Goal: Information Seeking & Learning: Learn about a topic

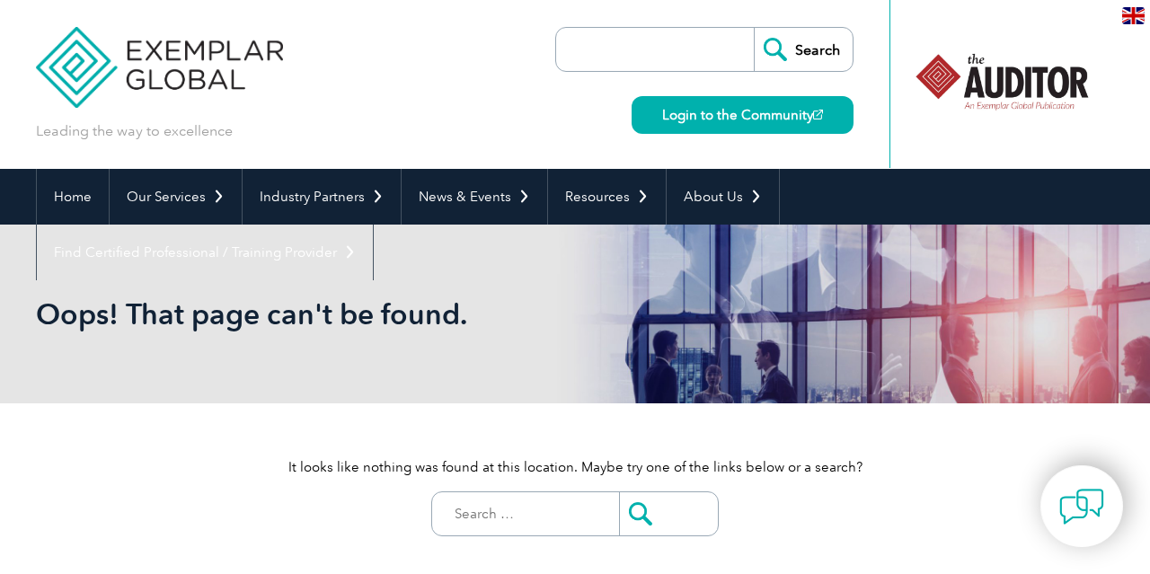
drag, startPoint x: 980, startPoint y: 68, endPoint x: 1117, endPoint y: 70, distance: 136.5
click at [1117, 70] on header "Leading the way to excellence Search" at bounding box center [575, 84] width 1150 height 169
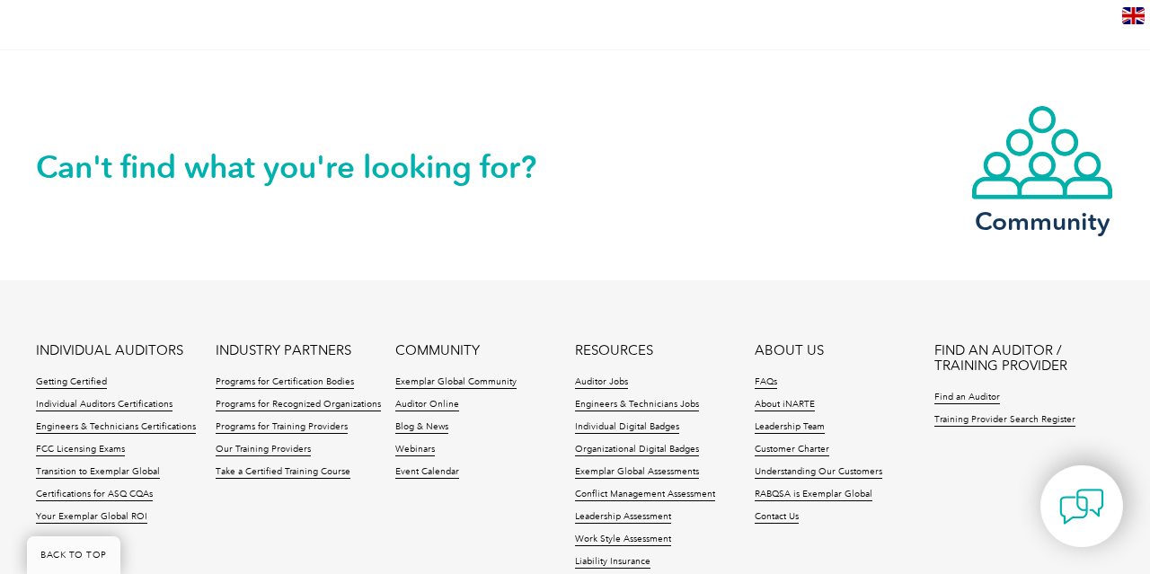
scroll to position [622, 0]
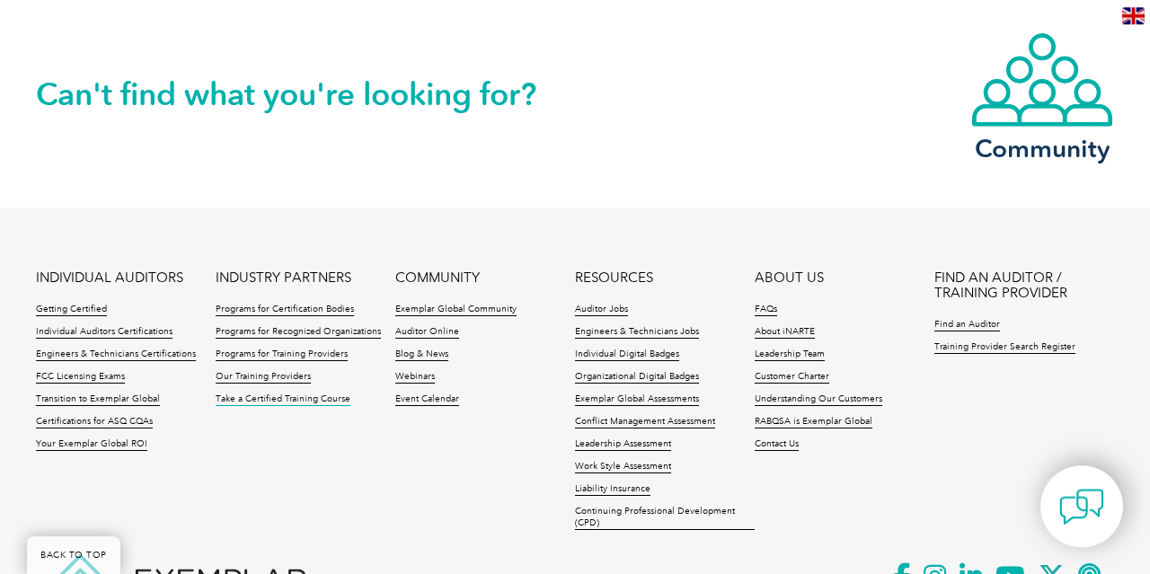
click at [309, 393] on link "Take a Certified Training Course" at bounding box center [283, 399] width 135 height 13
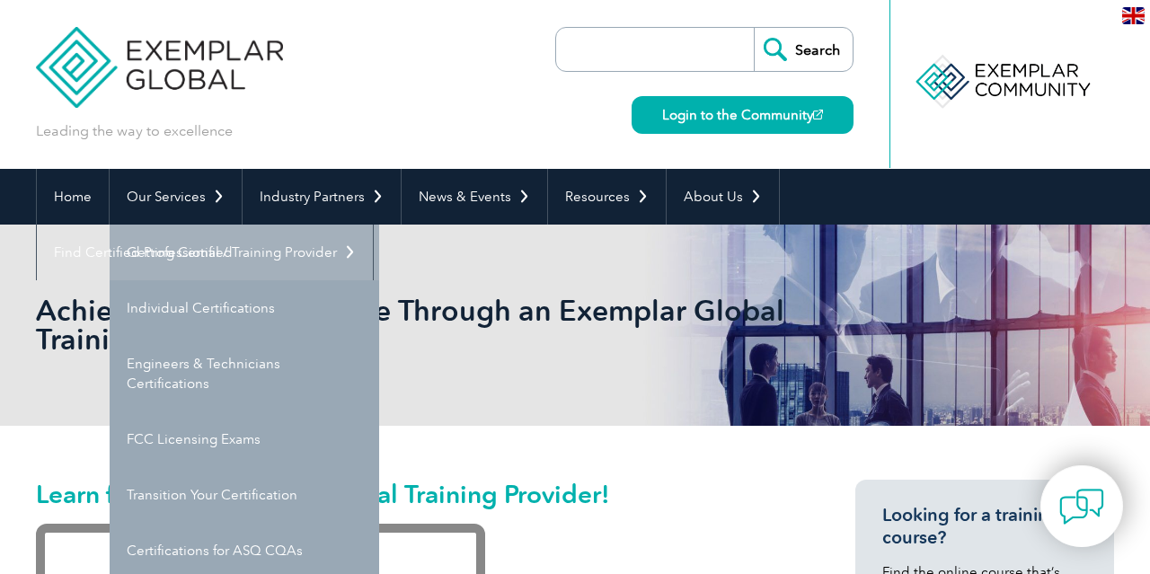
click at [199, 250] on link "Getting Certified" at bounding box center [244, 253] width 269 height 56
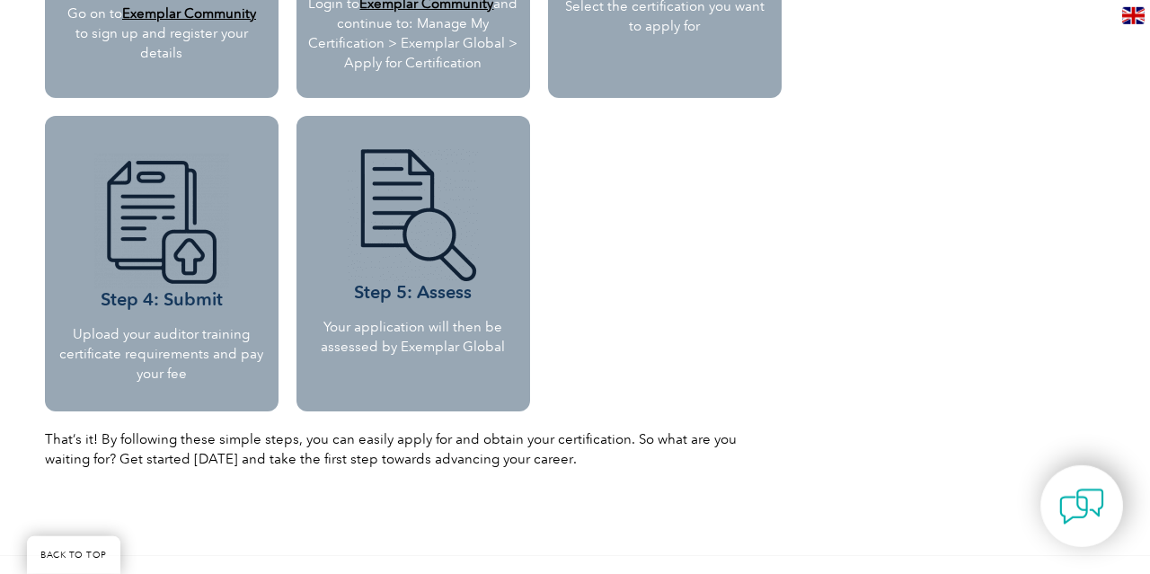
scroll to position [1872, 0]
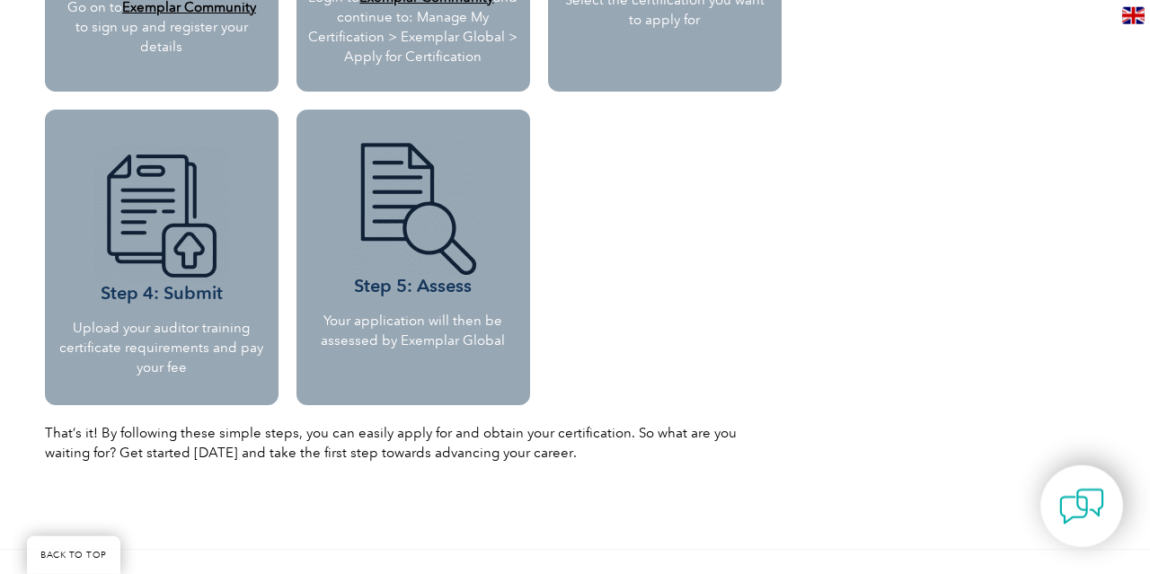
click at [185, 256] on img at bounding box center [161, 214] width 135 height 135
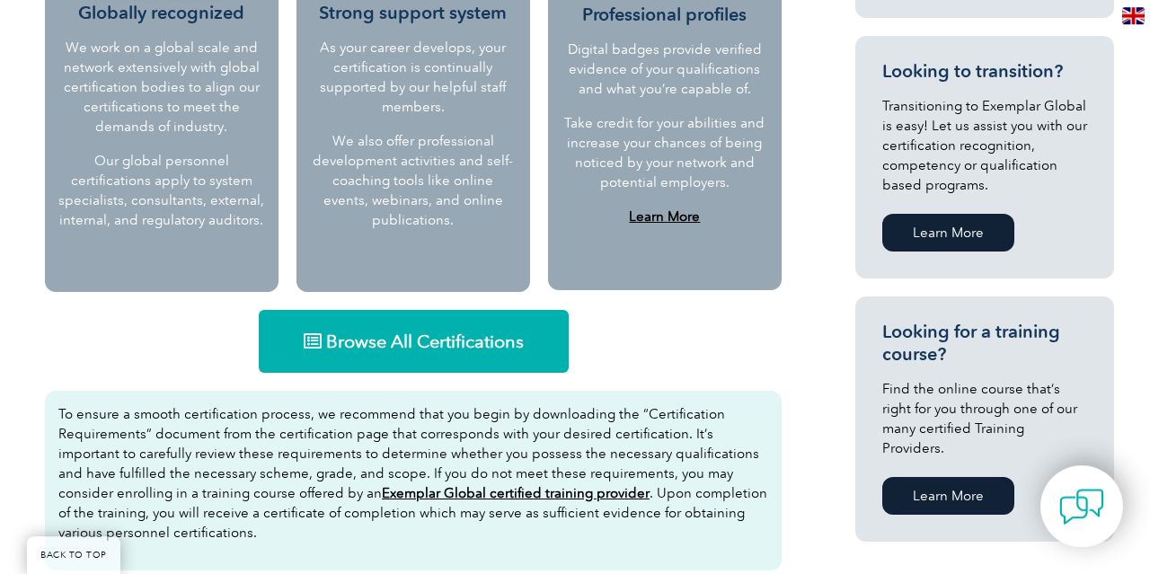
scroll to position [941, 0]
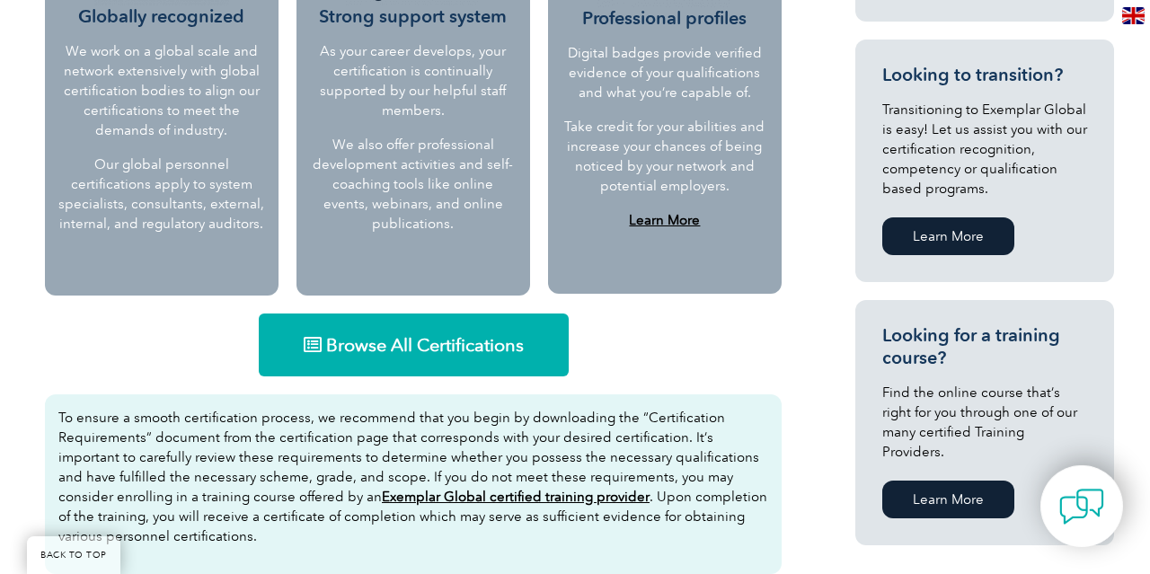
click at [447, 329] on link "Browse All Certifications" at bounding box center [414, 344] width 310 height 63
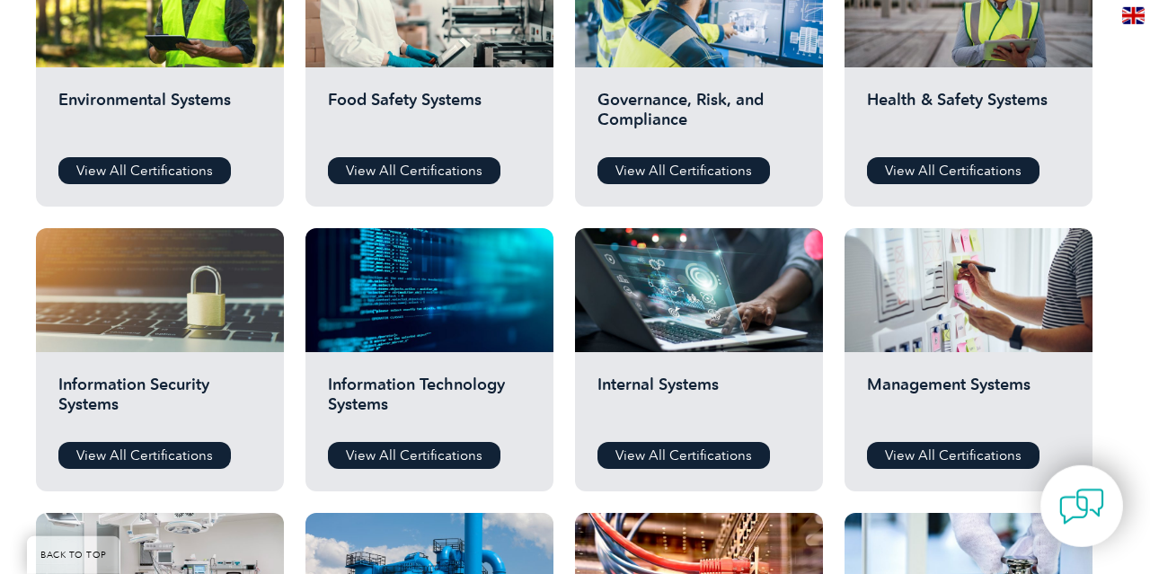
scroll to position [740, 0]
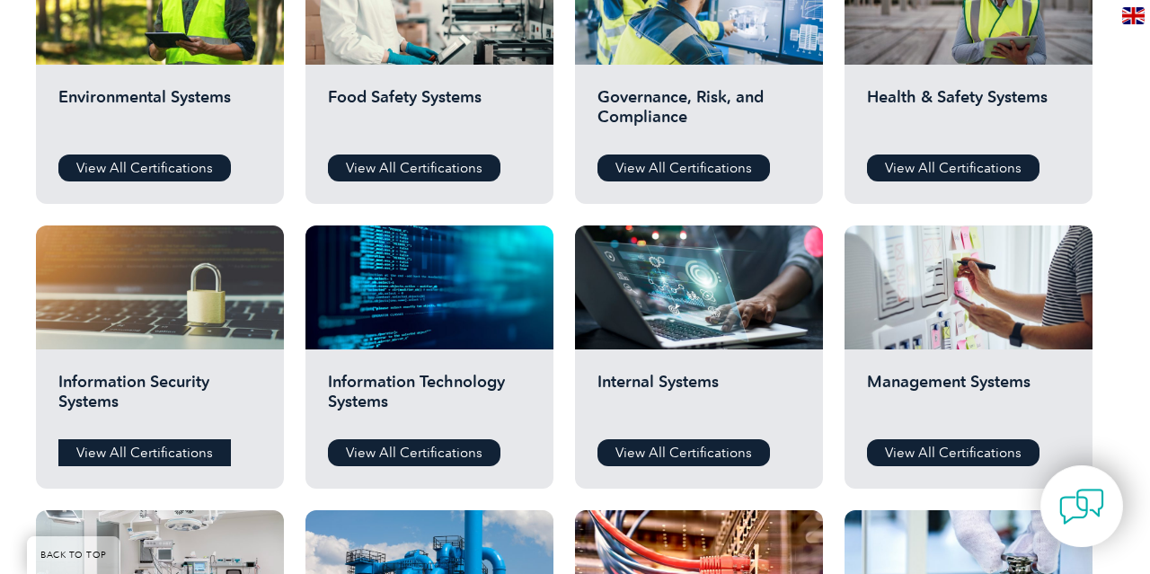
click at [164, 446] on link "View All Certifications" at bounding box center [144, 452] width 172 height 27
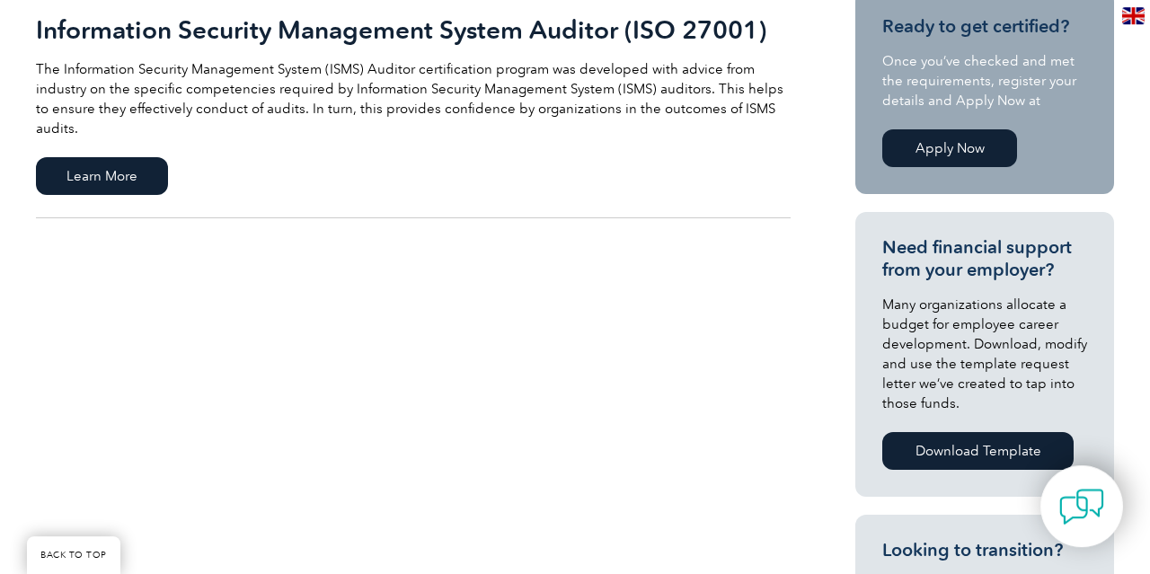
scroll to position [440, 0]
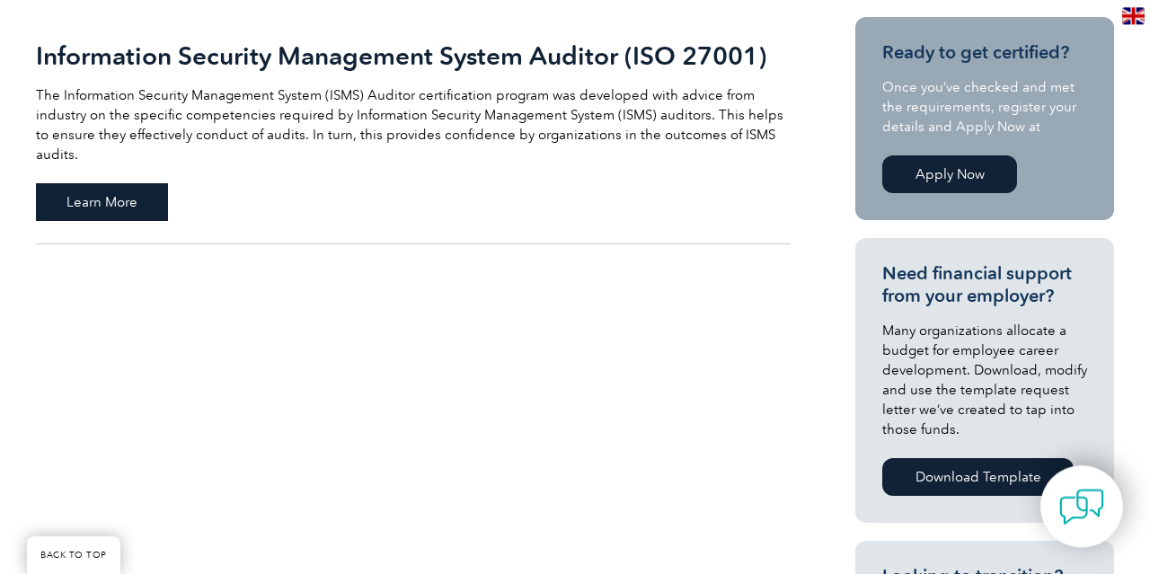
click at [99, 183] on span "Learn More" at bounding box center [102, 202] width 132 height 38
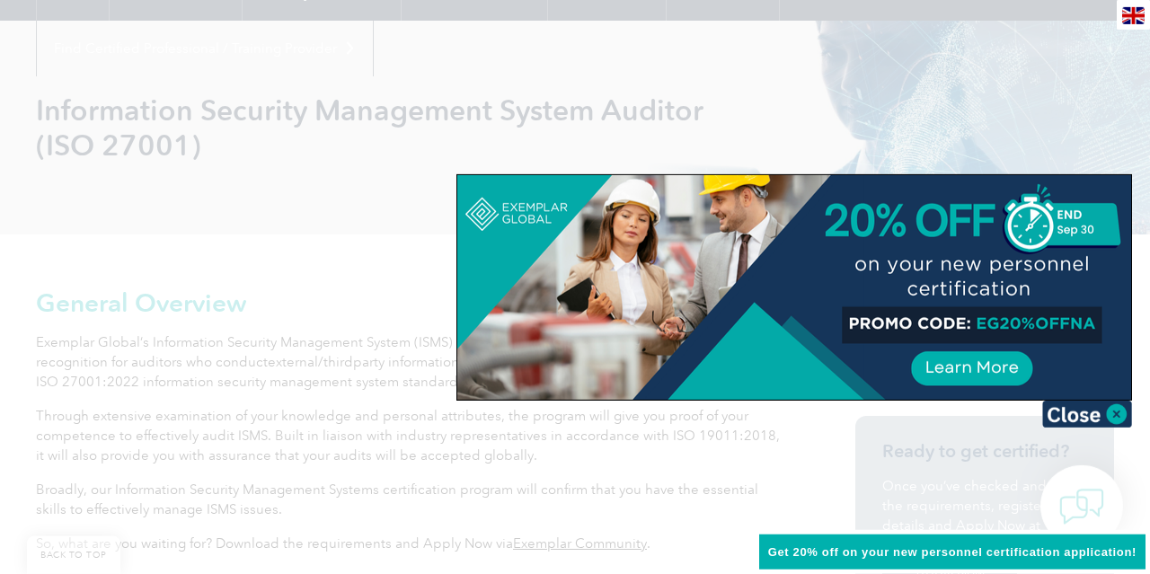
scroll to position [411, 0]
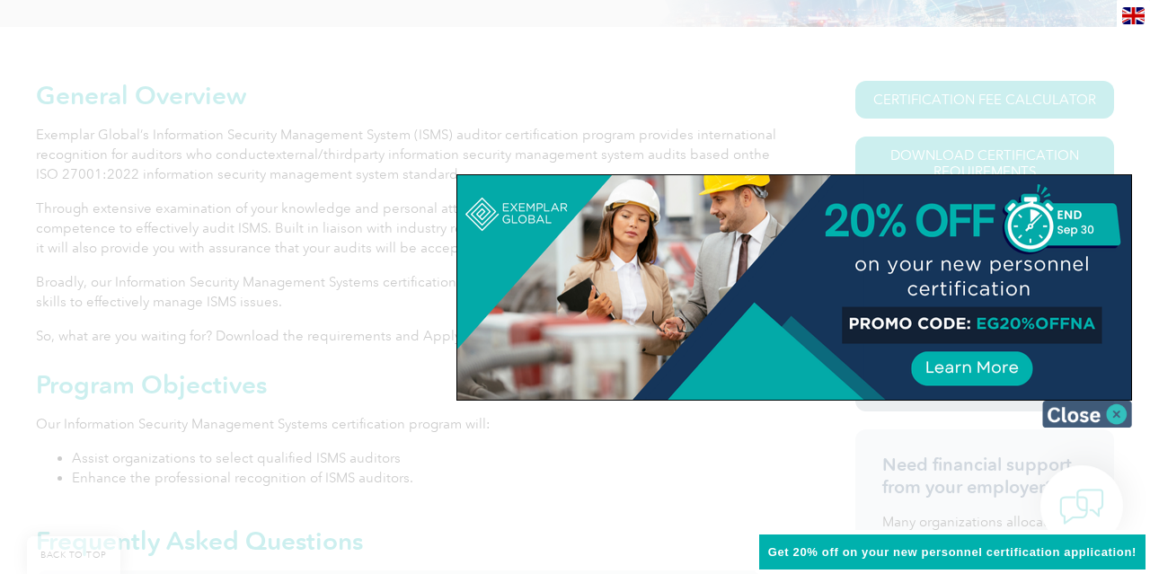
click at [1110, 421] on img at bounding box center [1087, 414] width 90 height 27
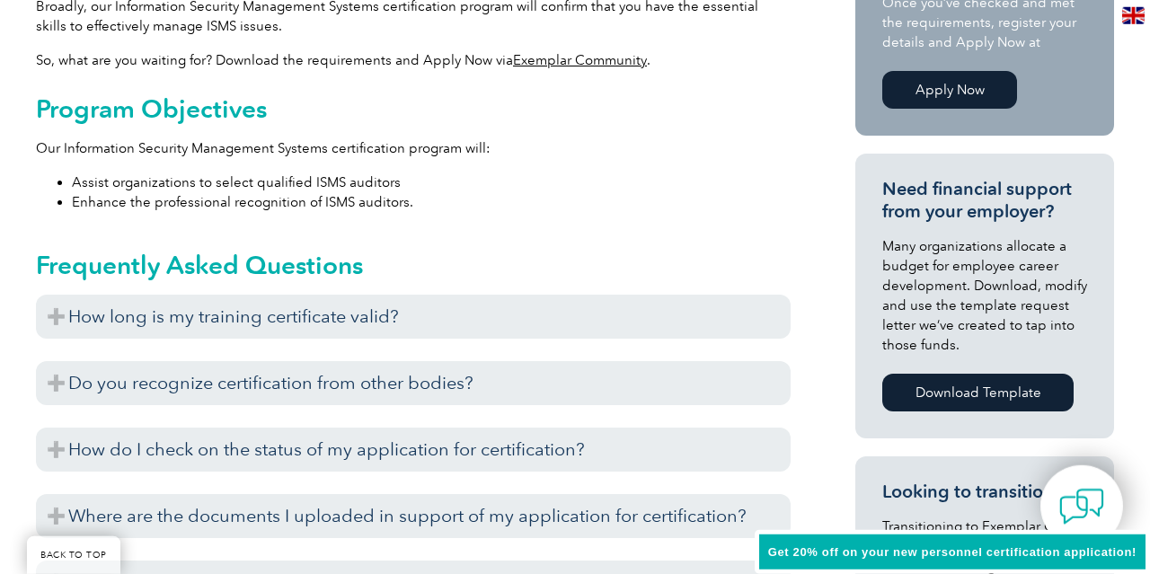
scroll to position [746, 0]
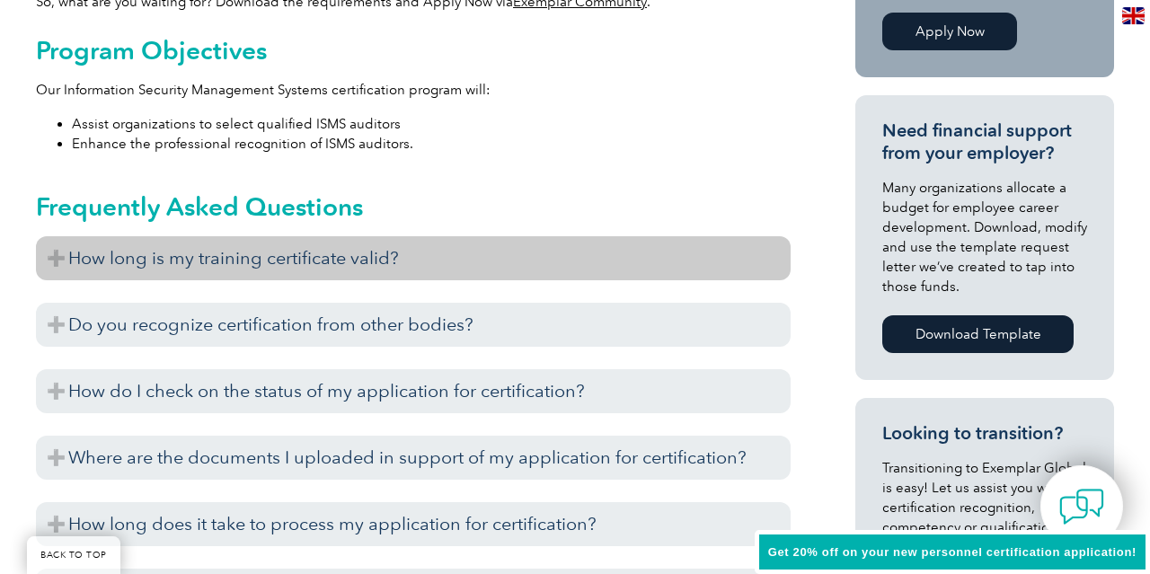
click at [57, 260] on h3 "How long is my training certificate valid?" at bounding box center [413, 258] width 755 height 44
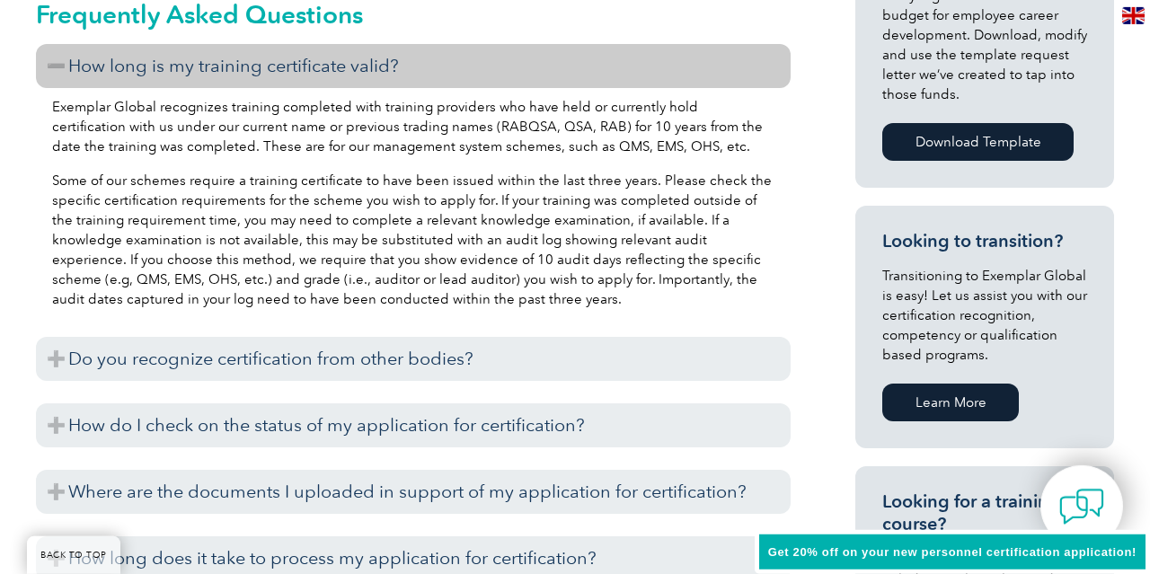
scroll to position [949, 0]
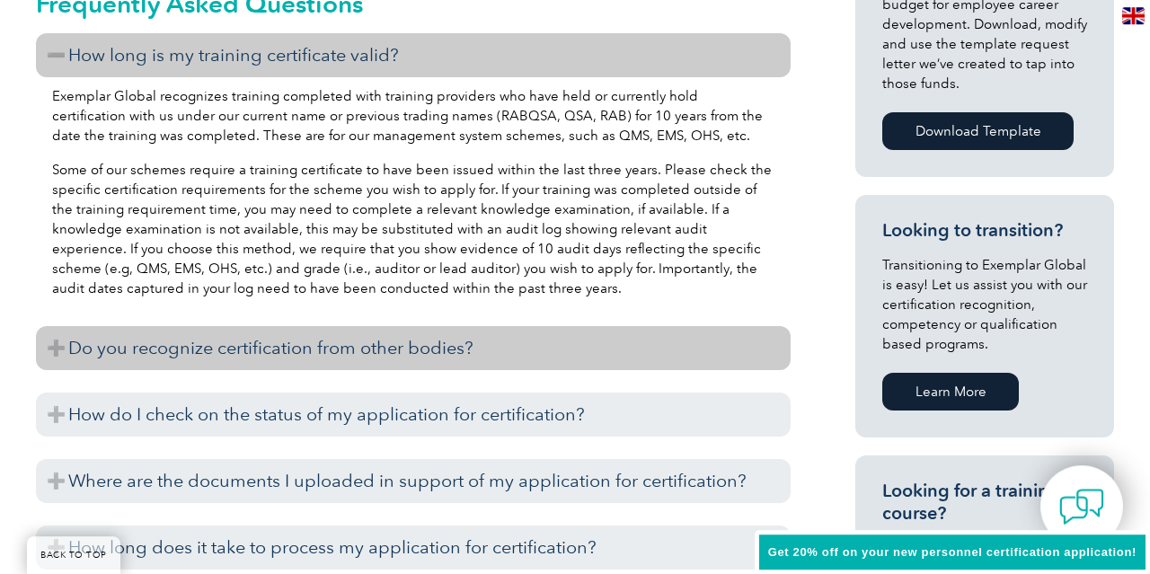
click at [57, 350] on h3 "Do you recognize certification from other bodies?" at bounding box center [413, 348] width 755 height 44
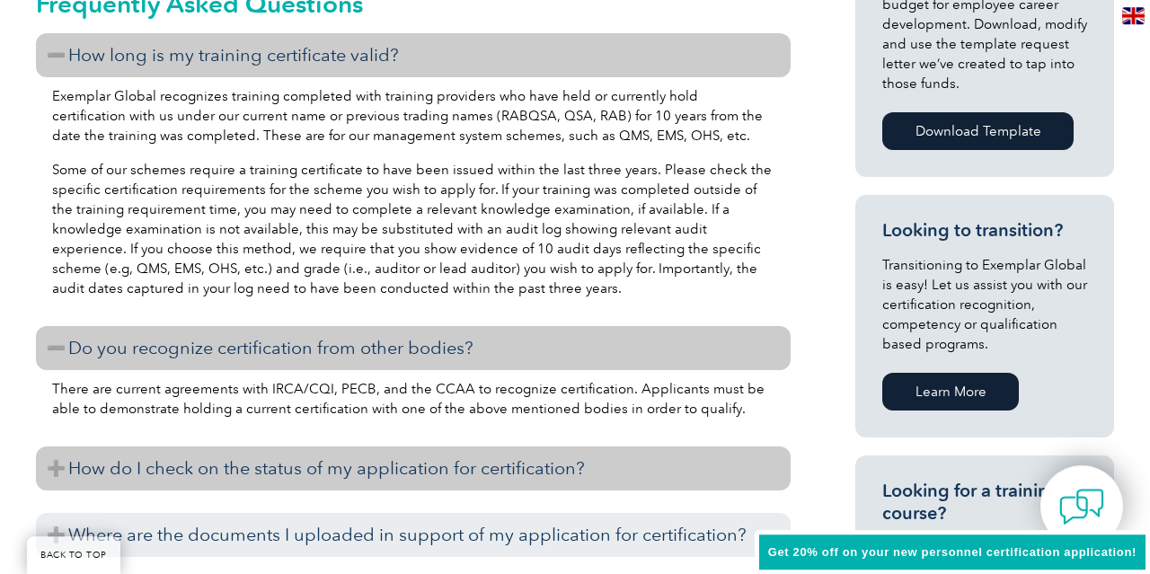
click at [65, 467] on h3 "How do I check on the status of my application for certification?" at bounding box center [413, 468] width 755 height 44
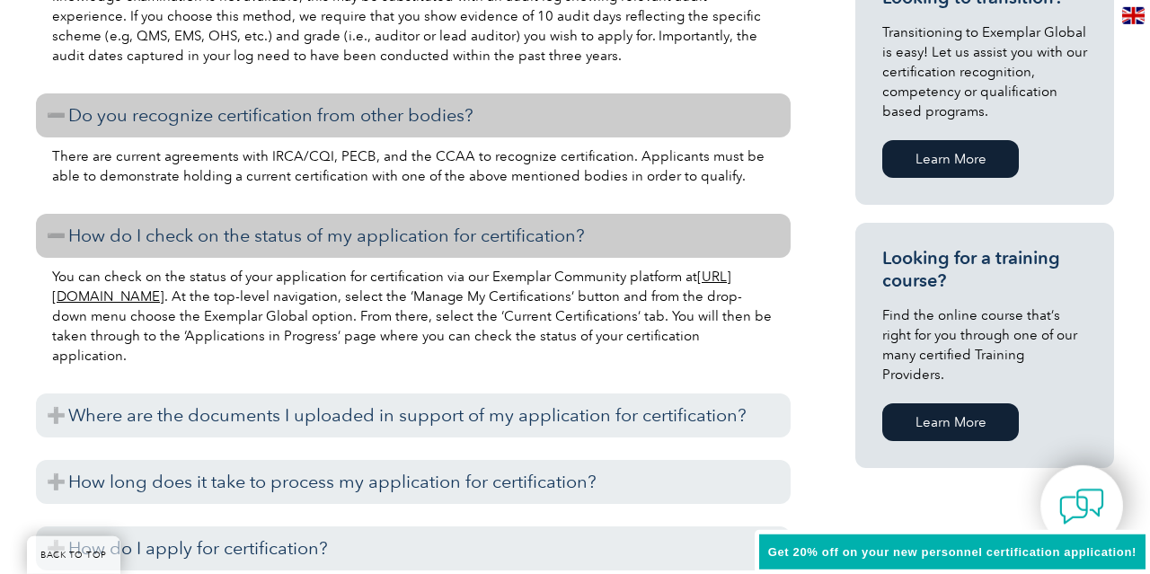
scroll to position [1193, 0]
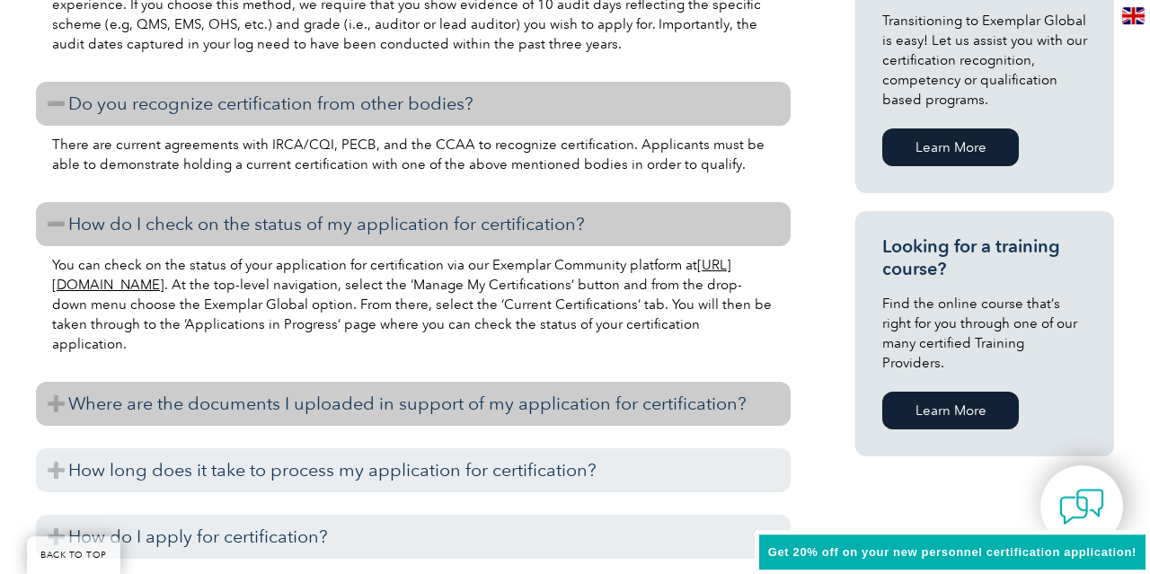
click at [60, 402] on h3 "Where are the documents I uploaded in support of my application for certificati…" at bounding box center [413, 404] width 755 height 44
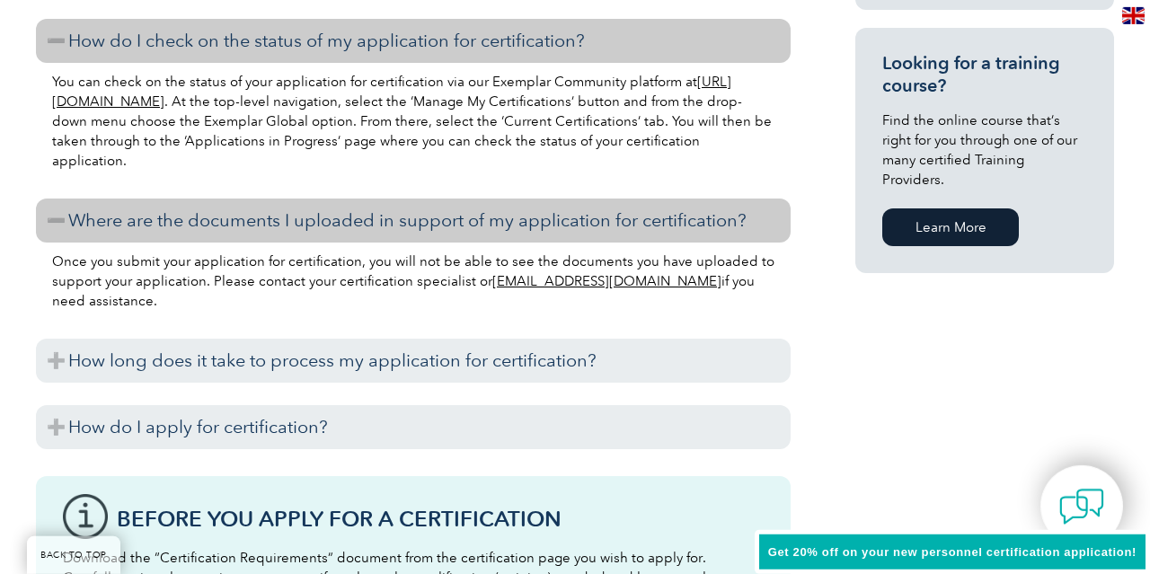
scroll to position [1361, 0]
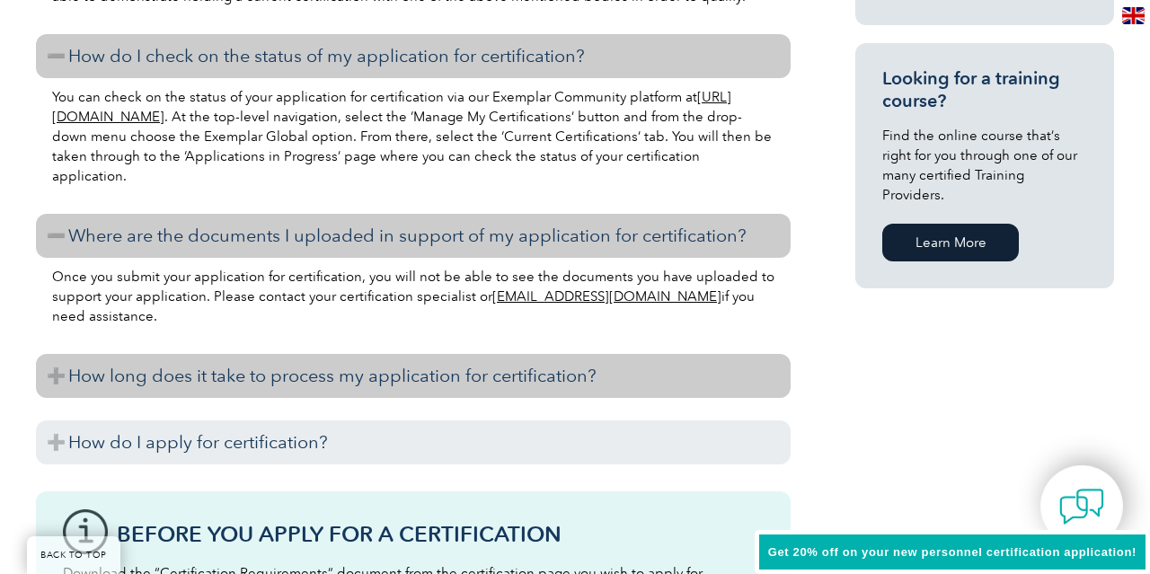
click at [538, 375] on h3 "How long does it take to process my application for certification?" at bounding box center [413, 376] width 755 height 44
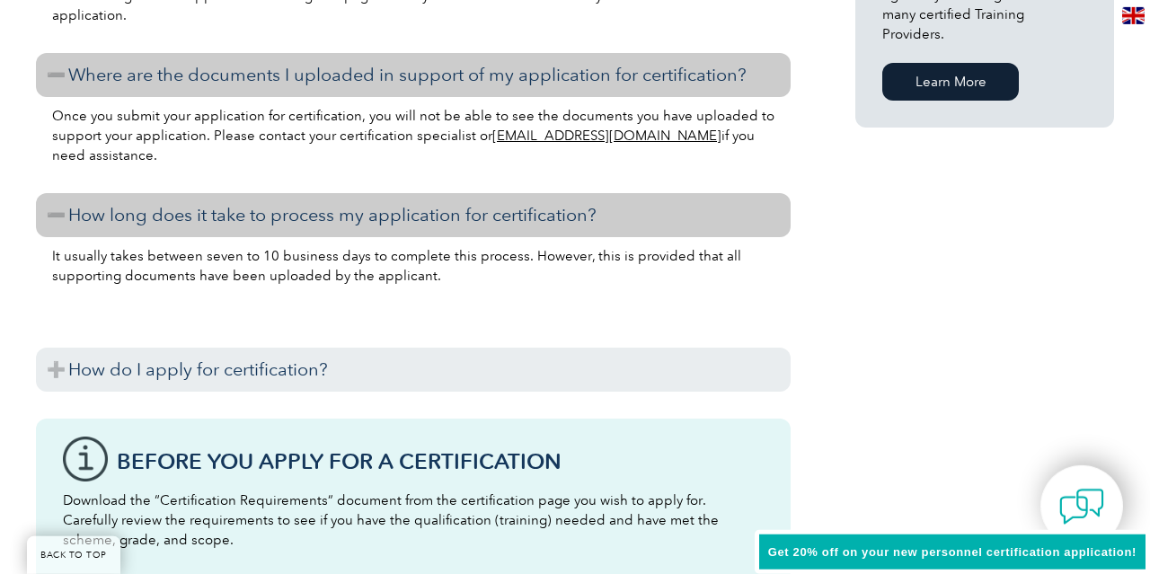
scroll to position [1510, 0]
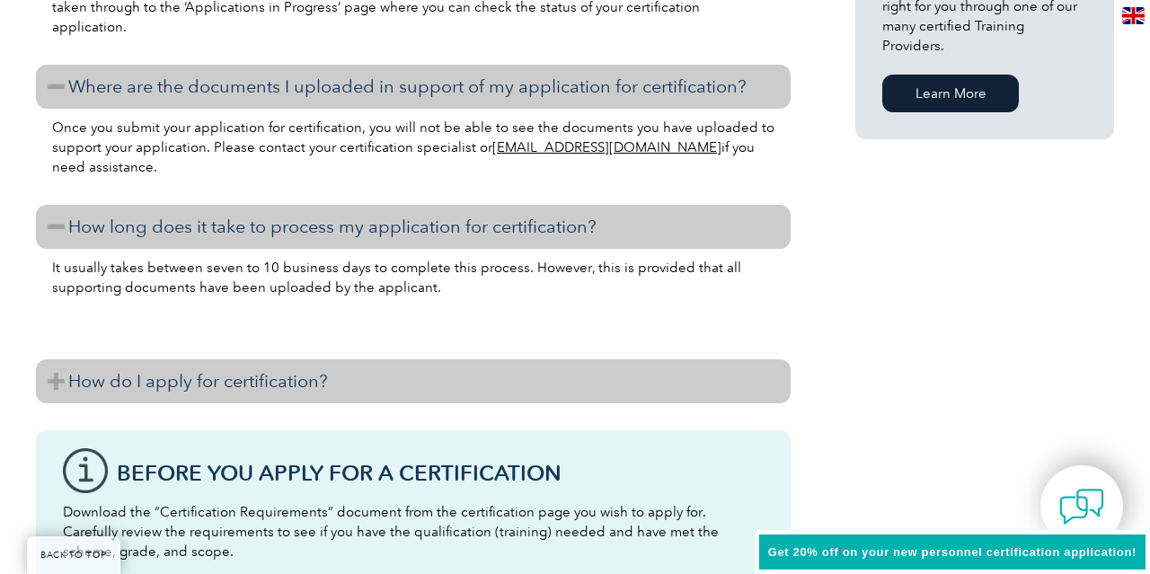
click at [54, 381] on h3 "How do I apply for certification?" at bounding box center [413, 381] width 755 height 44
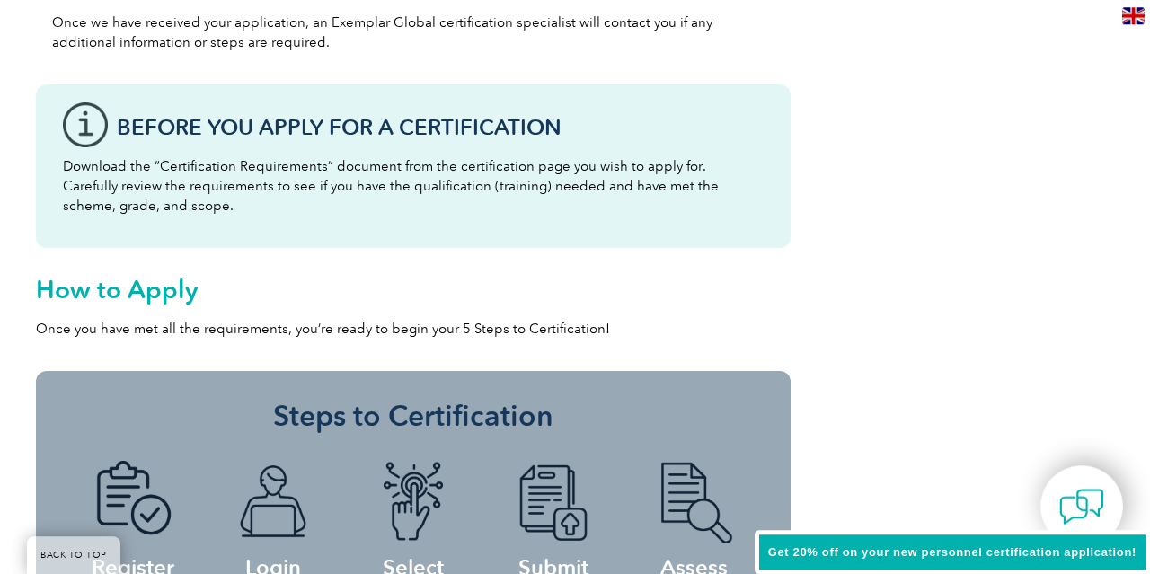
scroll to position [2688, 0]
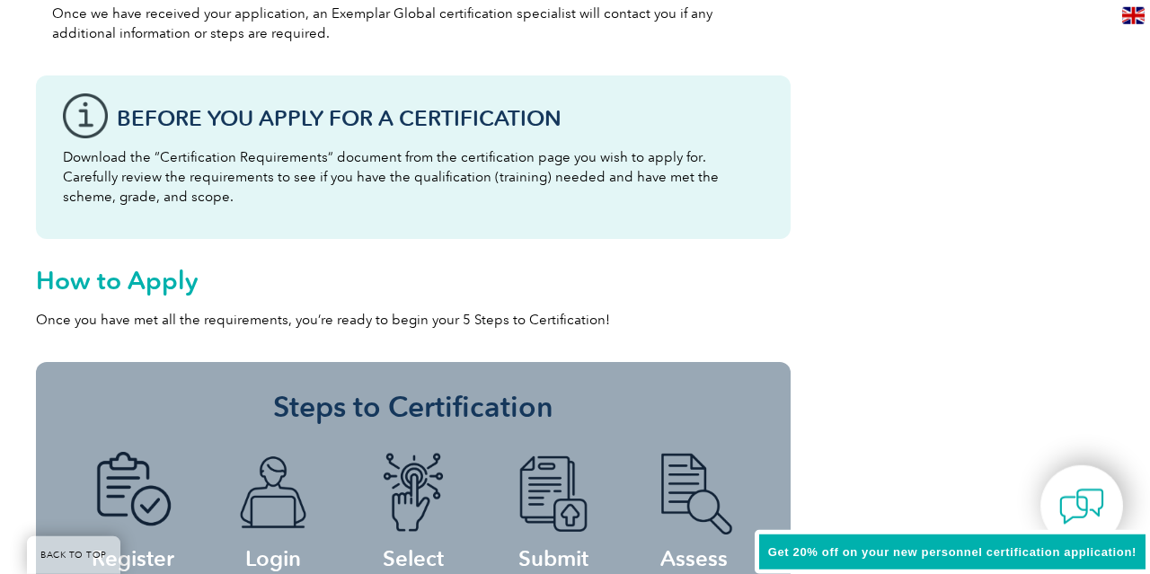
click at [201, 167] on p "Download the “Certification Requirements” document from the certification page …" at bounding box center [413, 176] width 701 height 59
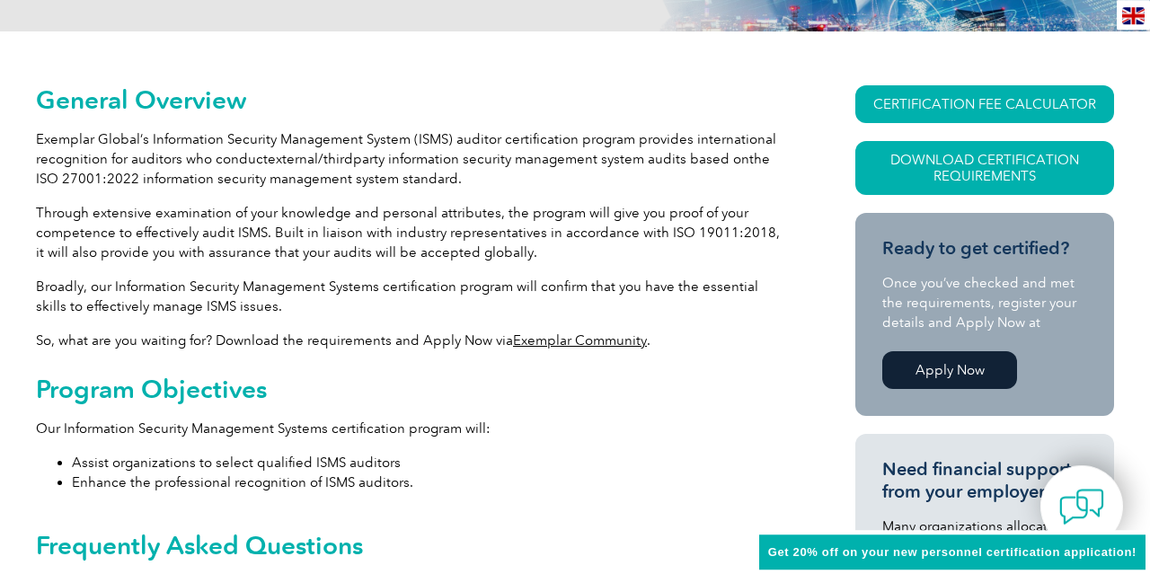
scroll to position [0, 0]
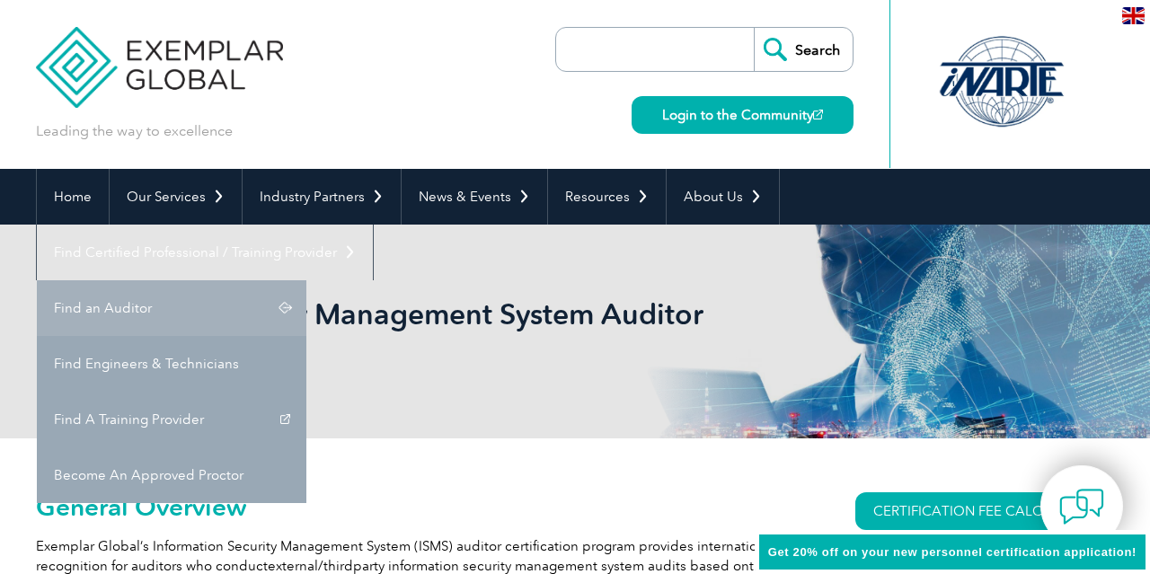
click at [306, 280] on link "Find an Auditor" at bounding box center [171, 308] width 269 height 56
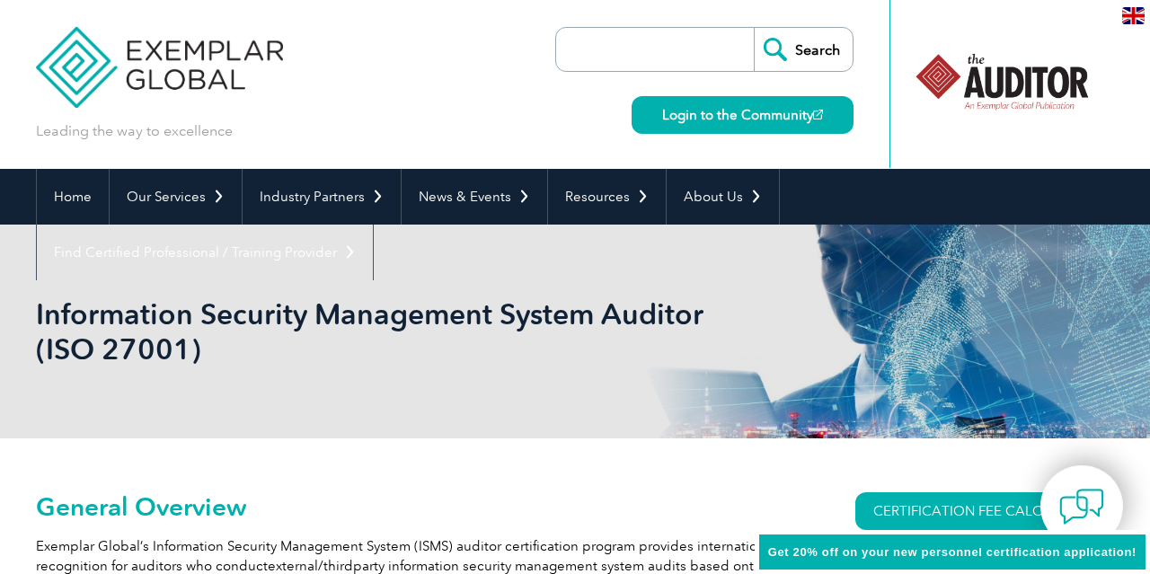
drag, startPoint x: 975, startPoint y: 121, endPoint x: 1149, endPoint y: 90, distance: 177.1
click at [1149, 90] on html "BACK TO TOP Leading the way to excellence Search Login to the Community ▼ Home …" at bounding box center [575, 287] width 1150 height 574
click at [1015, 82] on div at bounding box center [1002, 81] width 179 height 99
